Goal: Learn about a topic

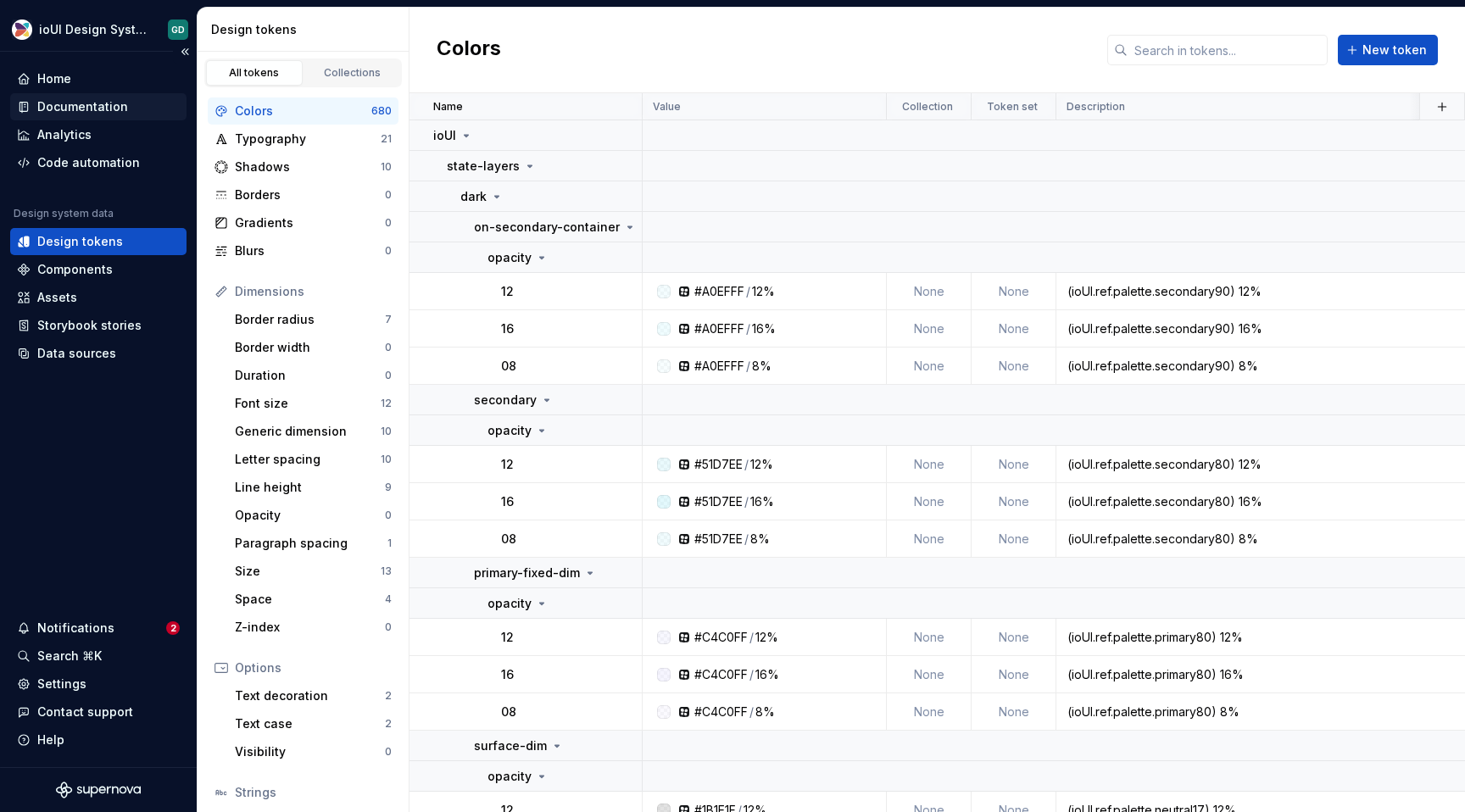
click at [111, 110] on div "Documentation" at bounding box center [83, 107] width 91 height 17
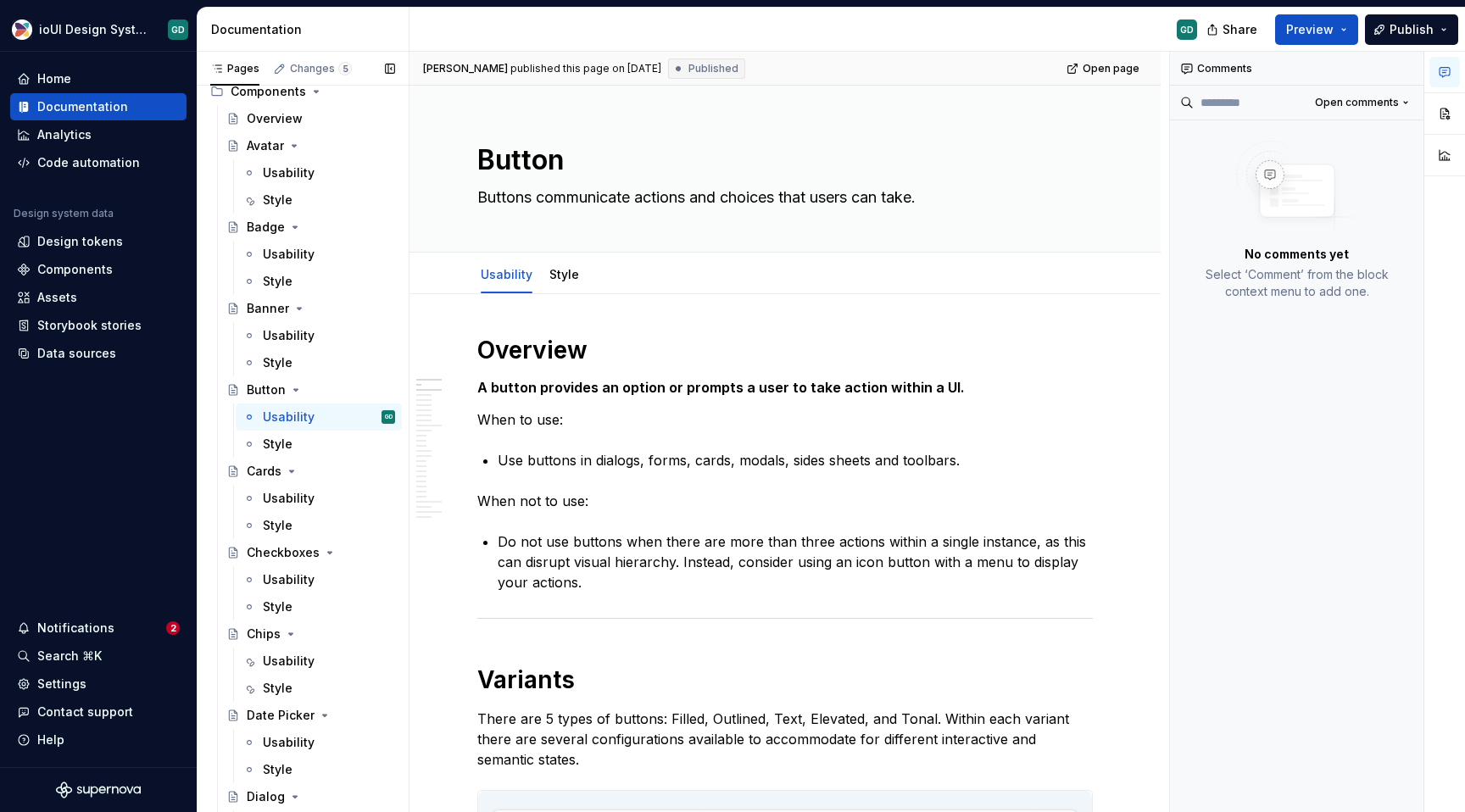
scroll to position [1151, 0]
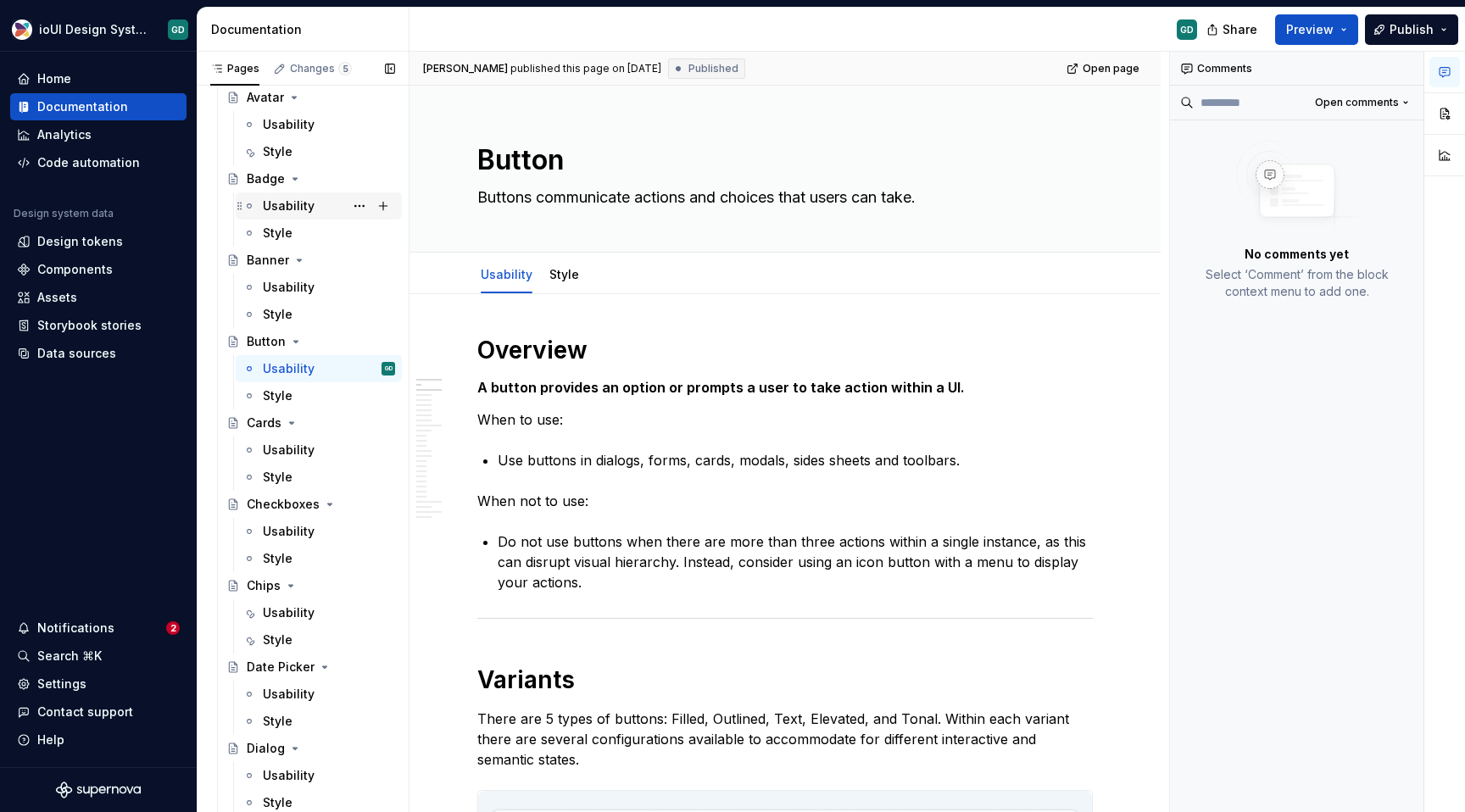
click at [309, 210] on div "Usability" at bounding box center [288, 206] width 52 height 17
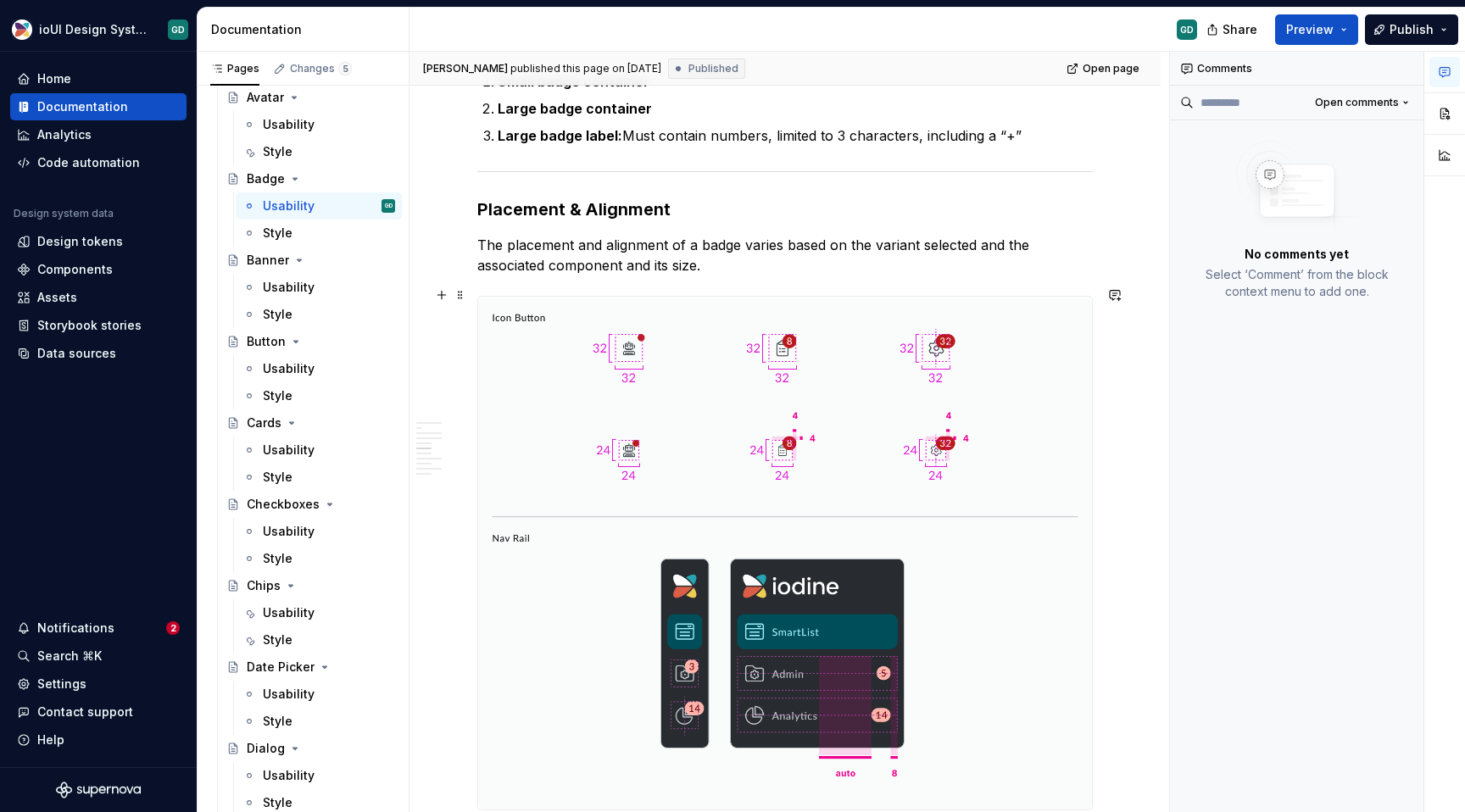
scroll to position [1729, 0]
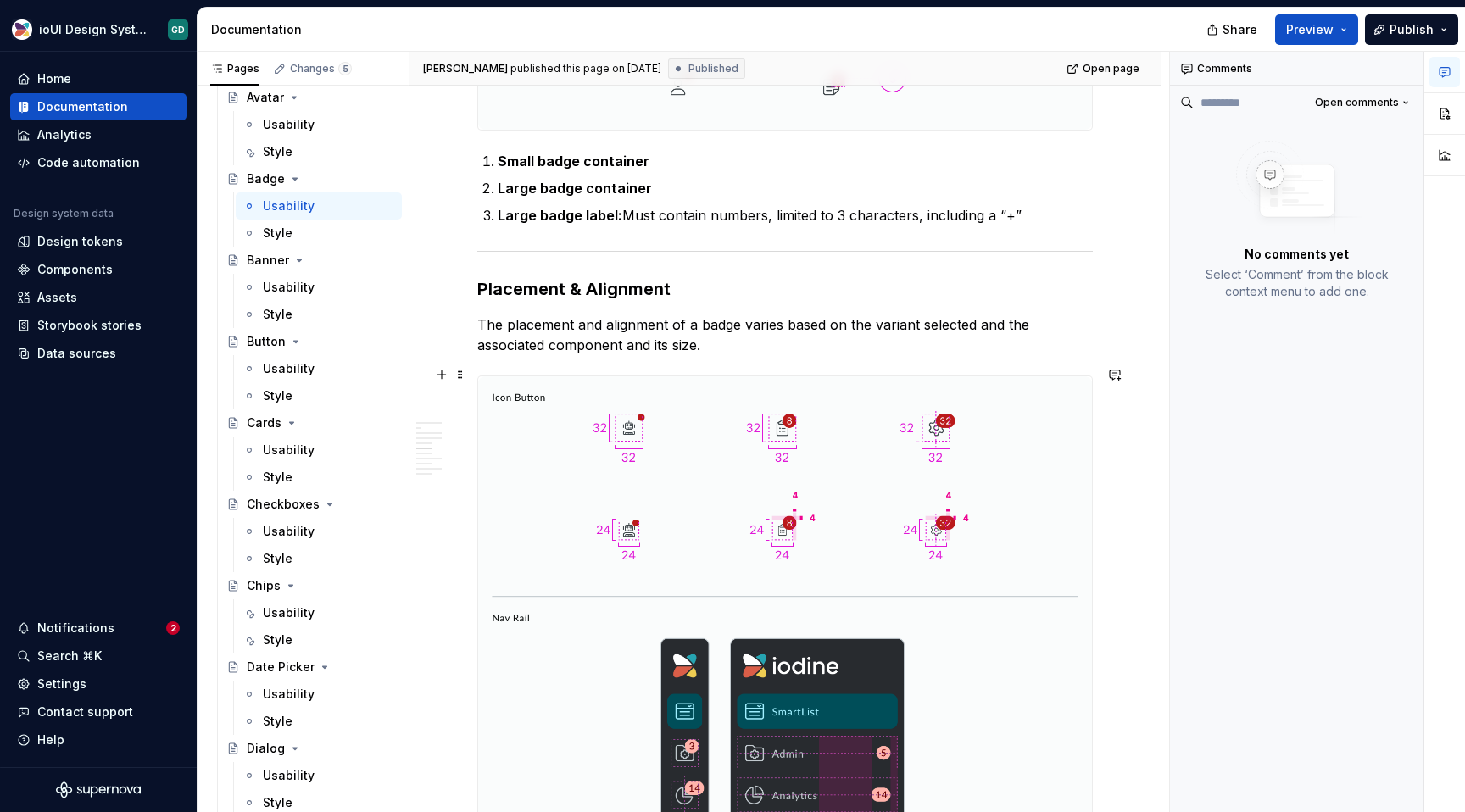
type textarea "*"
